Goal: Task Accomplishment & Management: Use online tool/utility

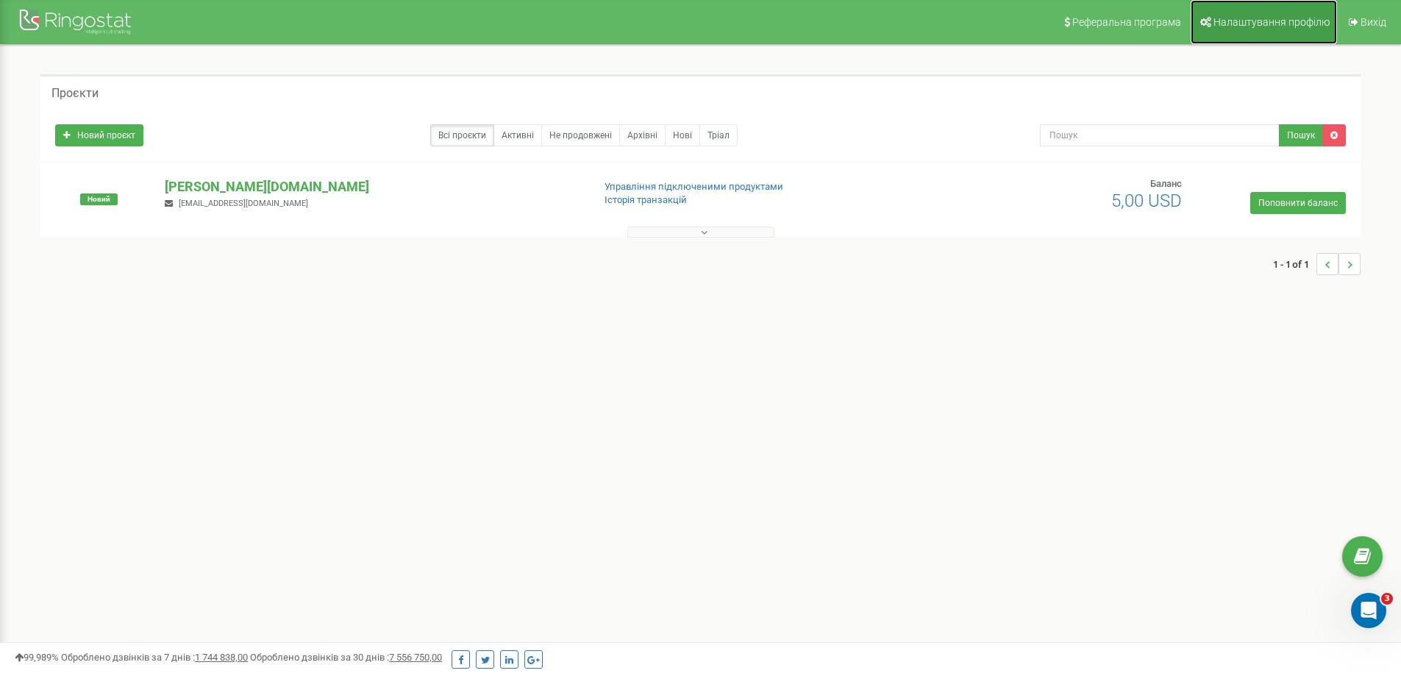
click at [1237, 25] on span "Налаштування профілю" at bounding box center [1272, 22] width 116 height 12
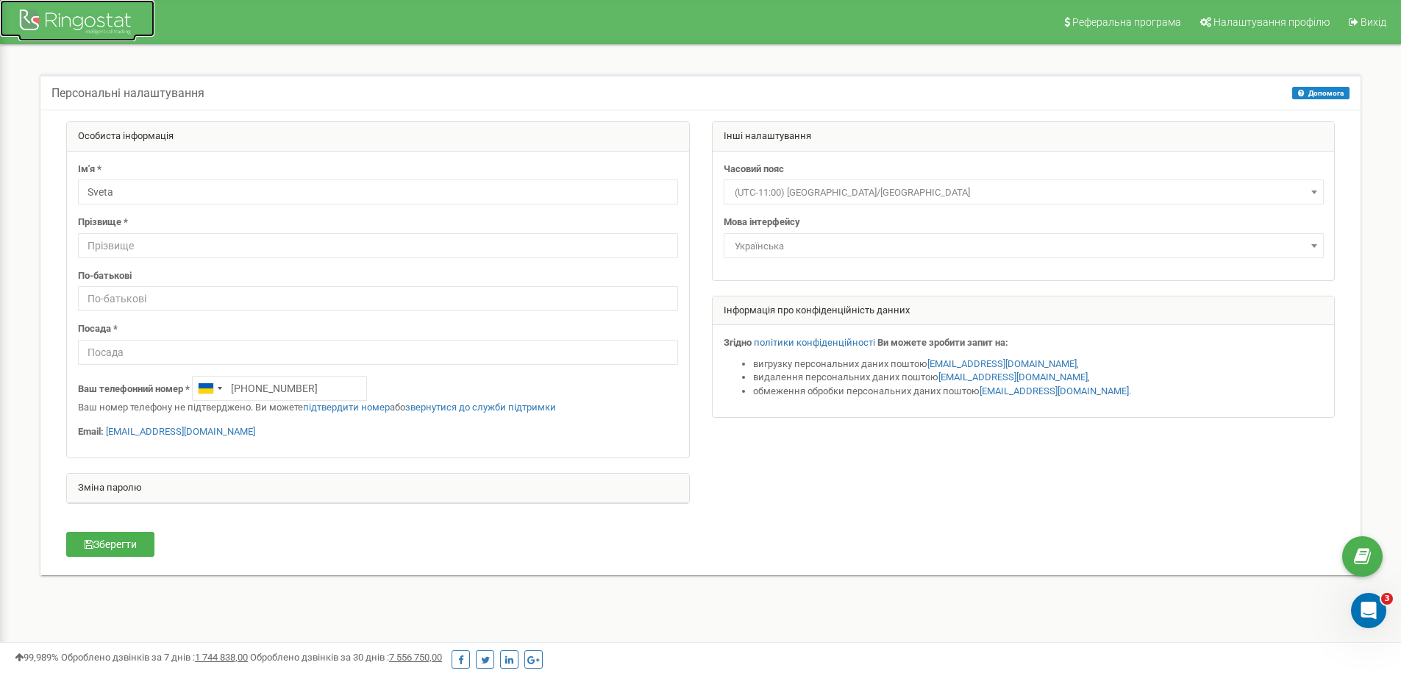
click at [71, 18] on div at bounding box center [77, 23] width 118 height 35
click at [69, 22] on div at bounding box center [77, 23] width 118 height 35
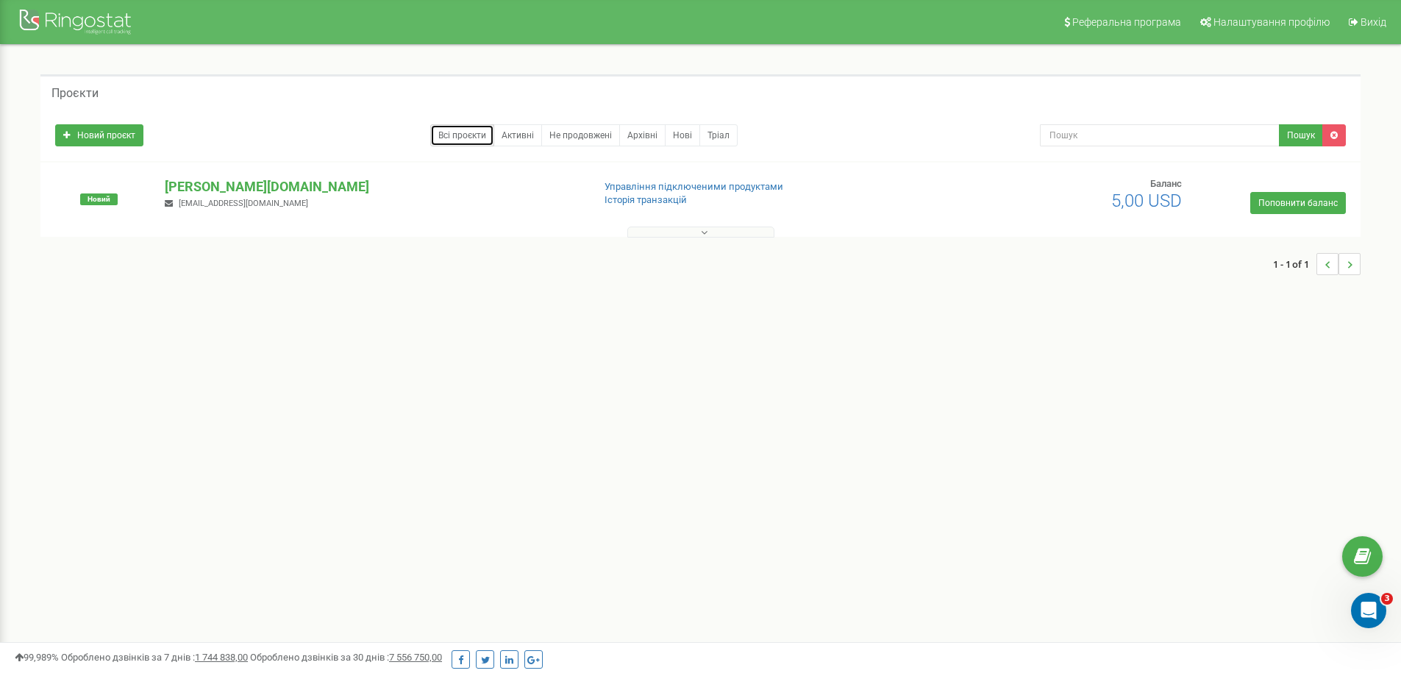
click at [476, 134] on link "Всі проєкти" at bounding box center [462, 135] width 64 height 22
click at [711, 231] on button at bounding box center [700, 232] width 147 height 11
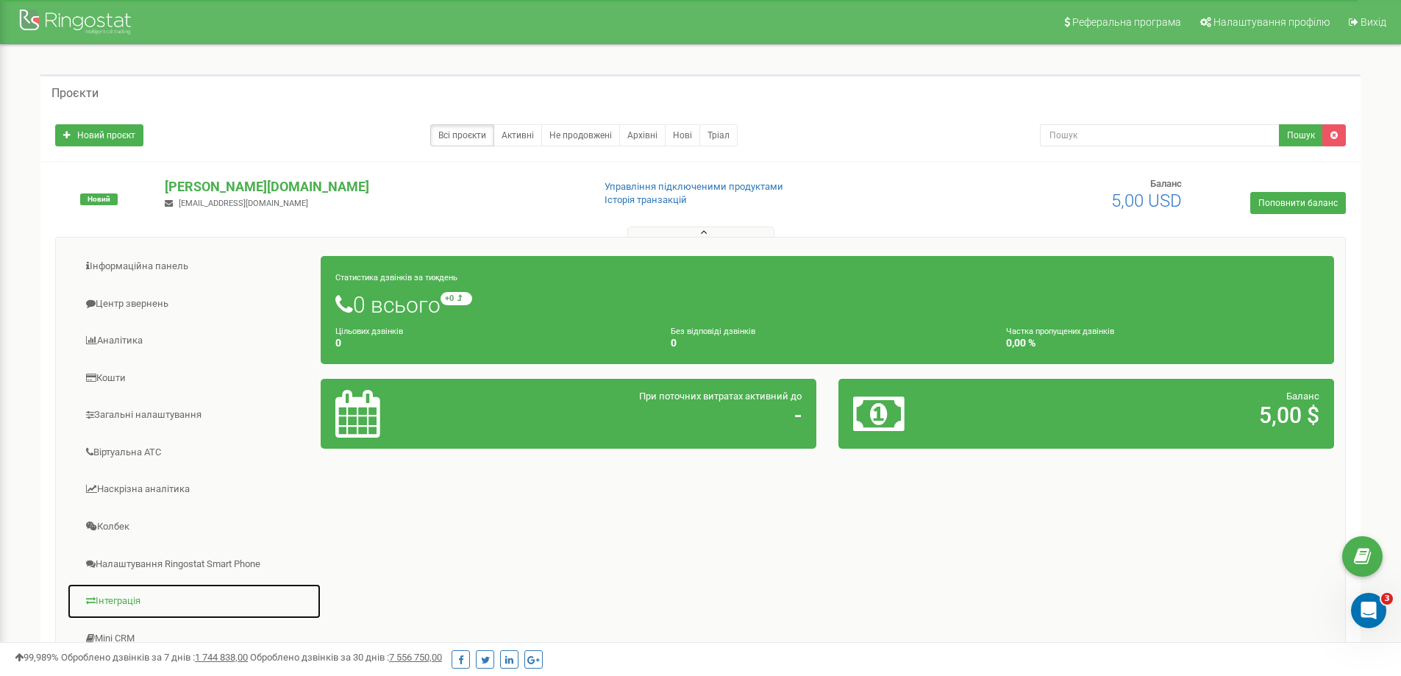
click at [127, 599] on link "Інтеграція" at bounding box center [194, 601] width 255 height 36
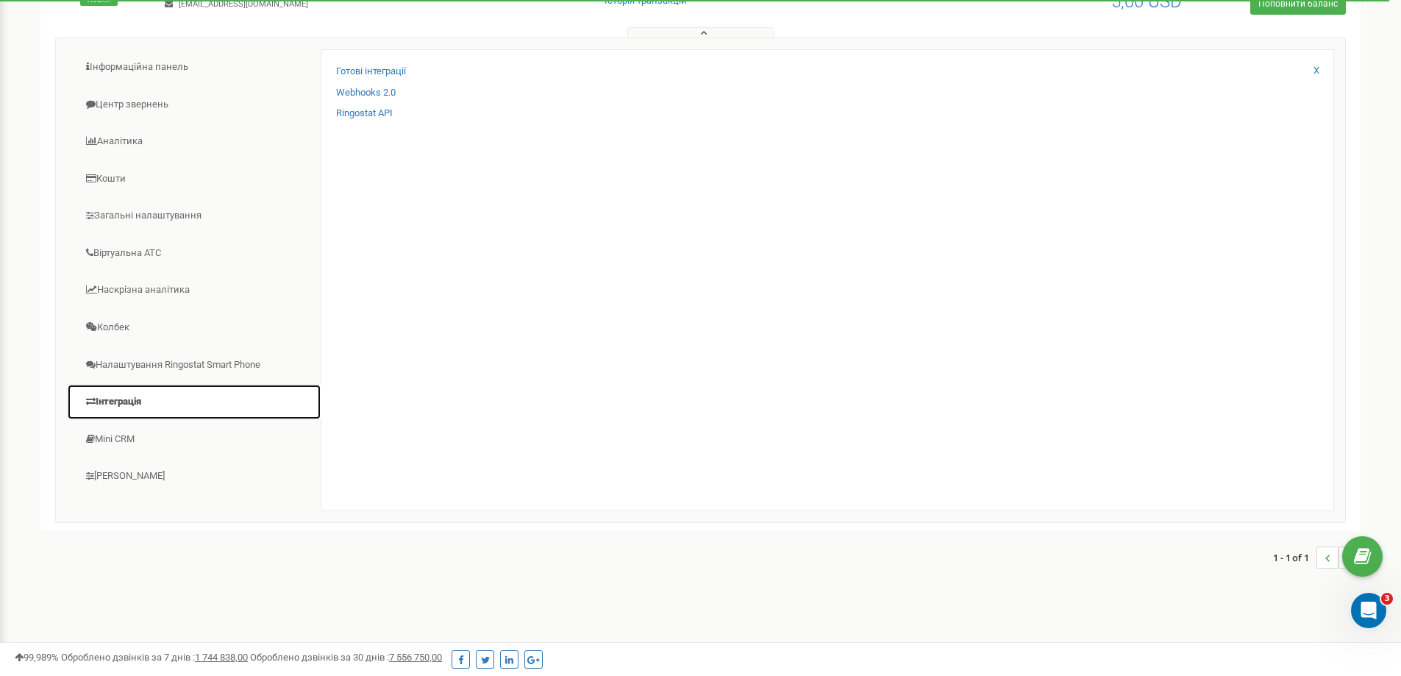
scroll to position [207, 0]
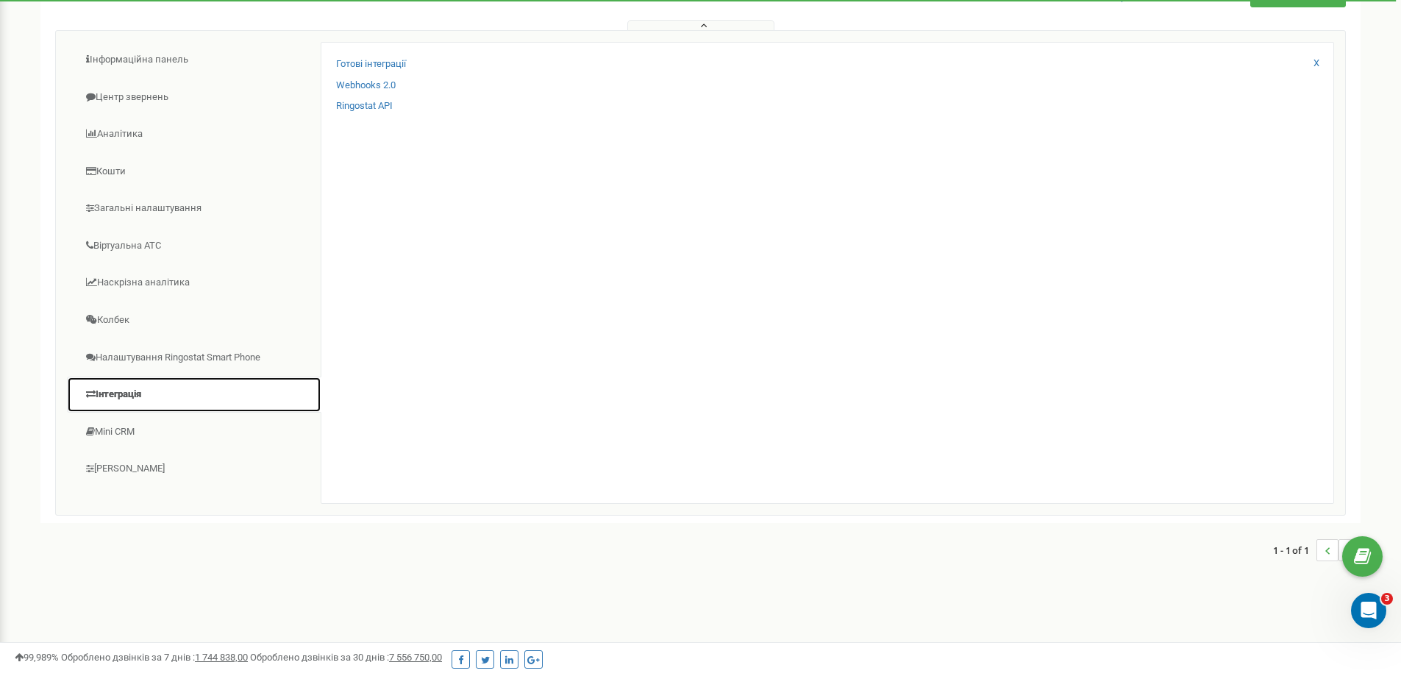
click at [137, 392] on link "Інтеграція" at bounding box center [194, 395] width 255 height 36
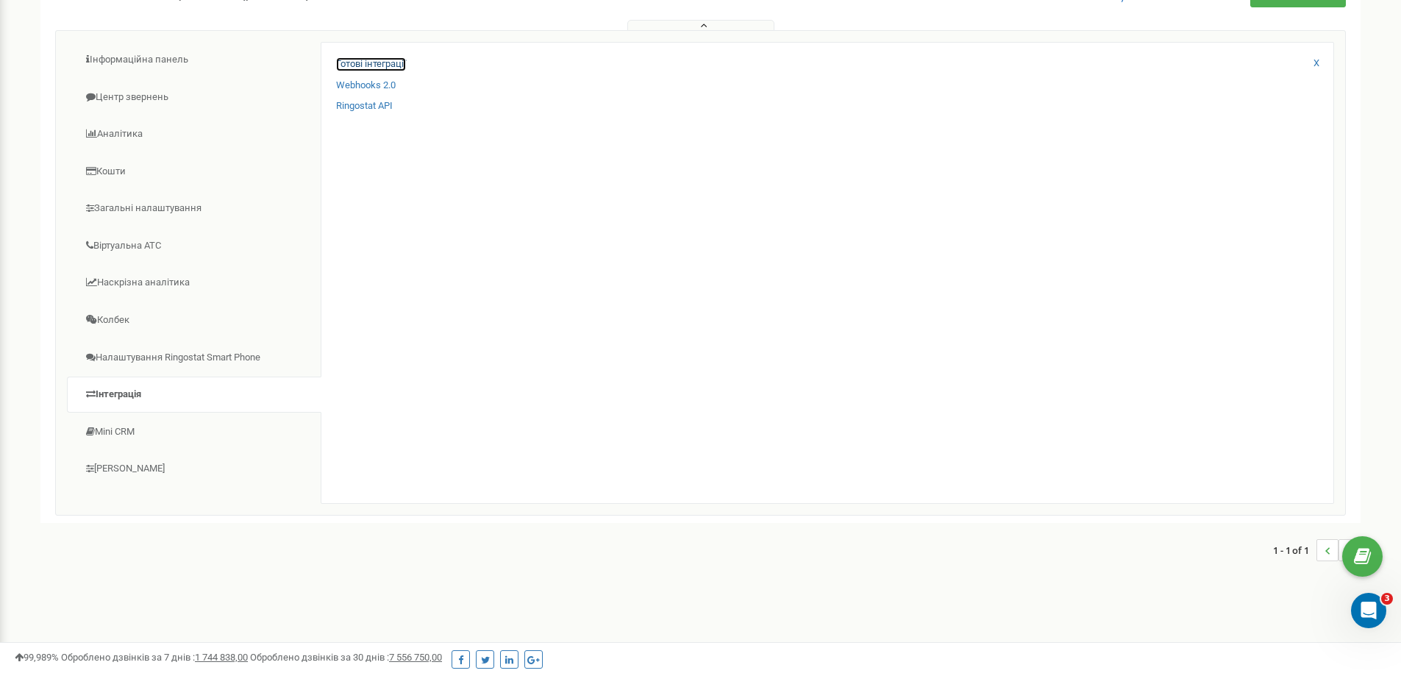
click at [387, 63] on link "Готові інтеграції" at bounding box center [371, 64] width 70 height 14
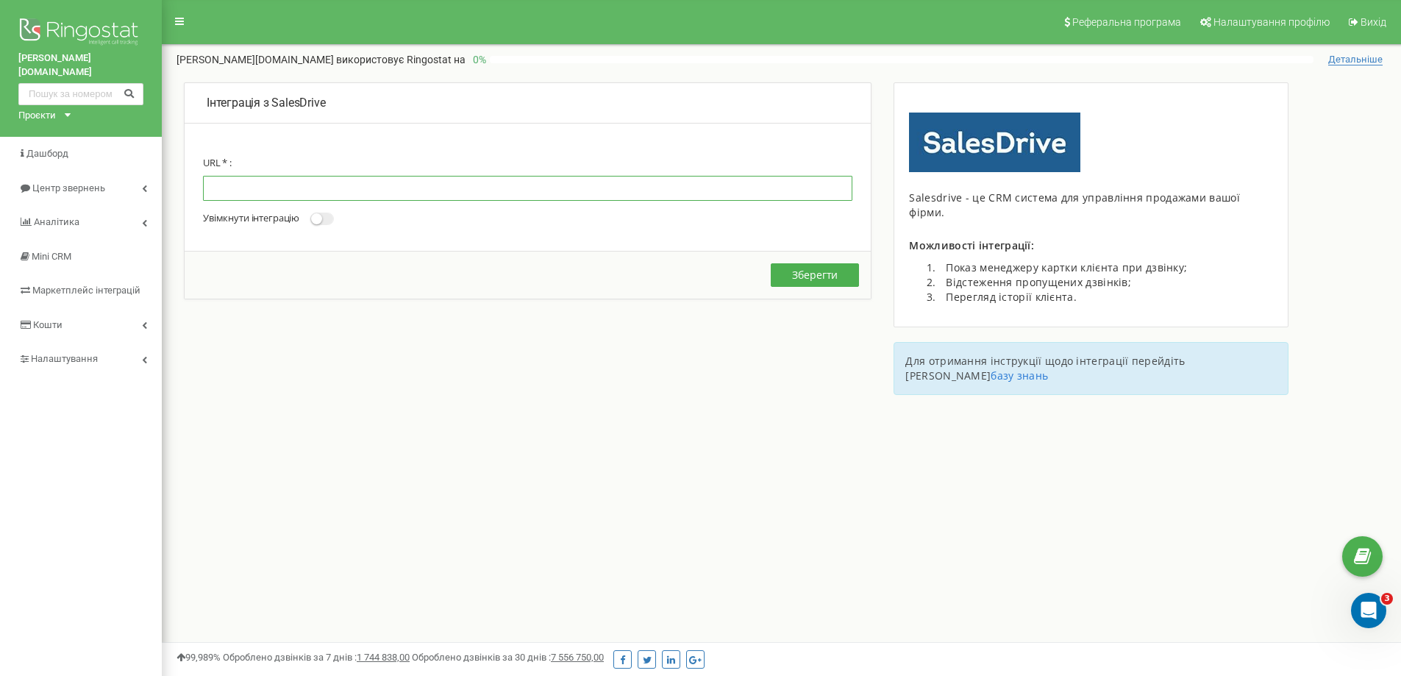
click at [225, 185] on input "text" at bounding box center [528, 188] width 650 height 25
paste input "[URL][PERSON_NAME][DOMAIN_NAME]"
type input "[URL][PERSON_NAME][DOMAIN_NAME]"
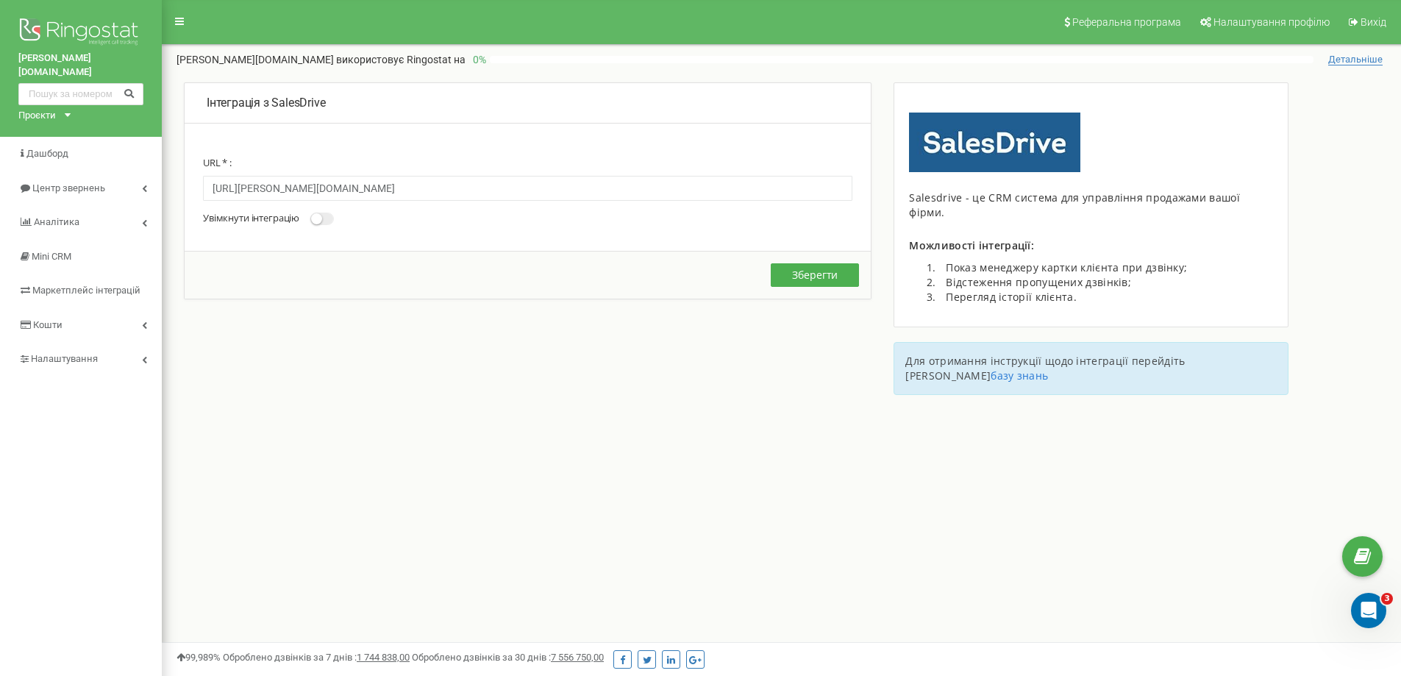
click at [333, 217] on span at bounding box center [322, 219] width 24 height 13
click at [0, 0] on input "Увімкнути інтеграцію" at bounding box center [0, 0] width 0 height 0
click at [798, 282] on button "Зберегти" at bounding box center [815, 275] width 88 height 24
